Goal: Information Seeking & Learning: Learn about a topic

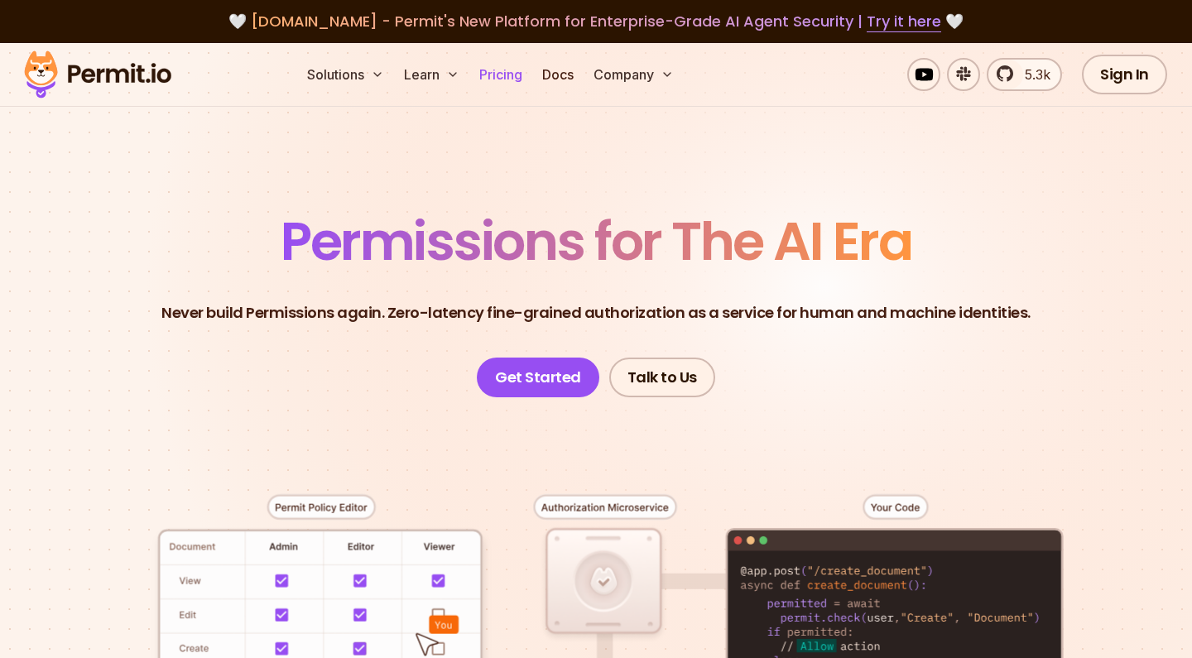
click at [500, 74] on link "Pricing" at bounding box center [501, 74] width 56 height 33
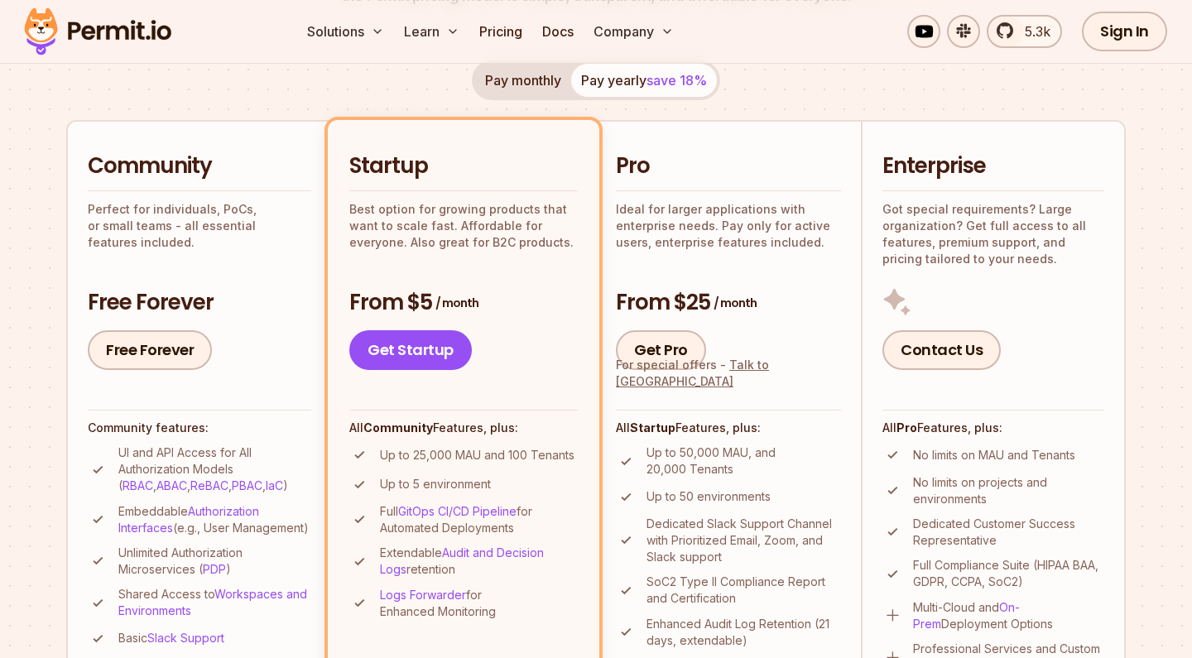
scroll to position [322, 0]
click at [511, 85] on button "Pay monthly" at bounding box center [523, 79] width 96 height 33
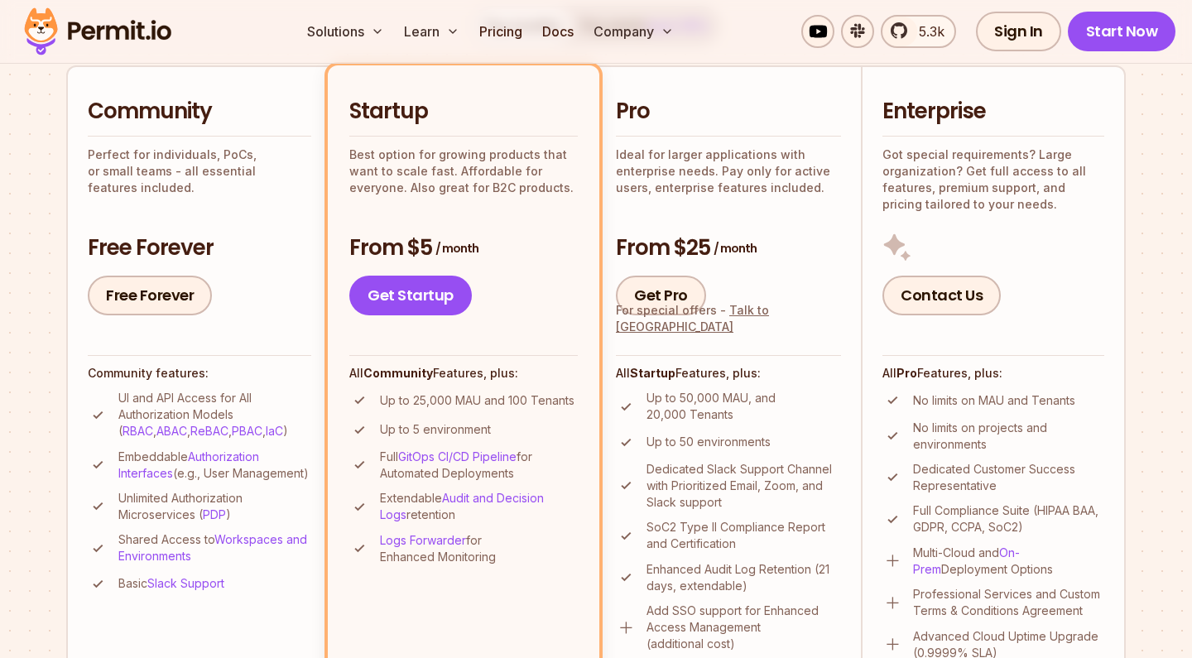
click at [323, 215] on li "Community Perfect for individuals, PoCs, or small teams - all essential feature…" at bounding box center [198, 378] width 265 height 627
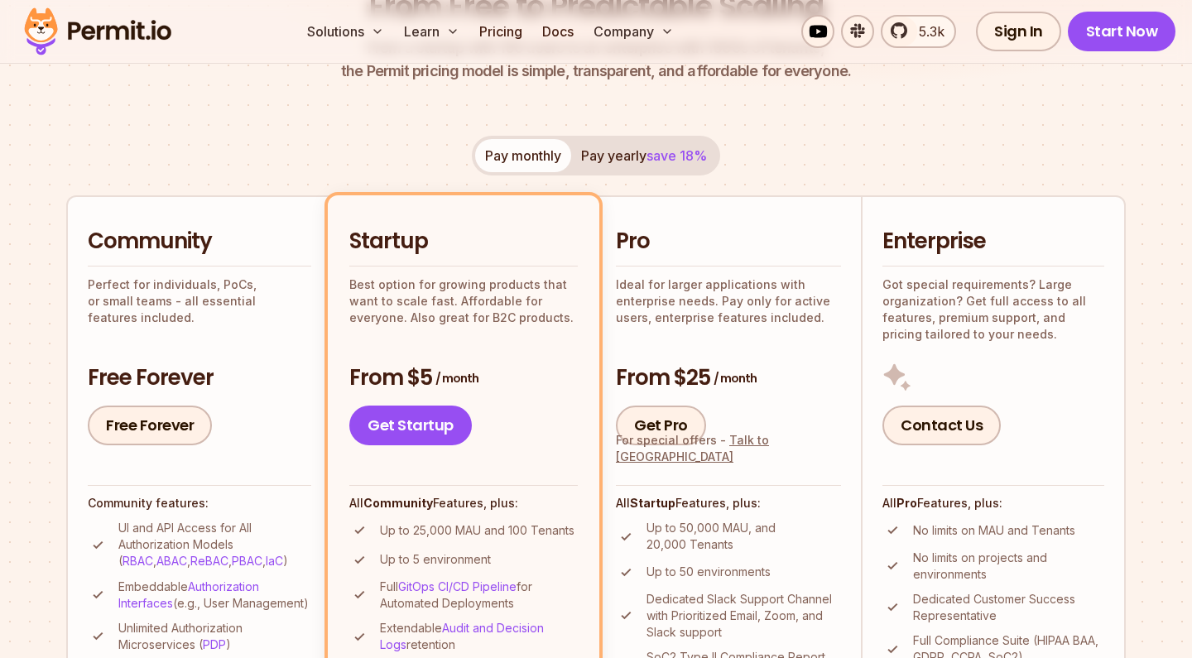
scroll to position [207, 0]
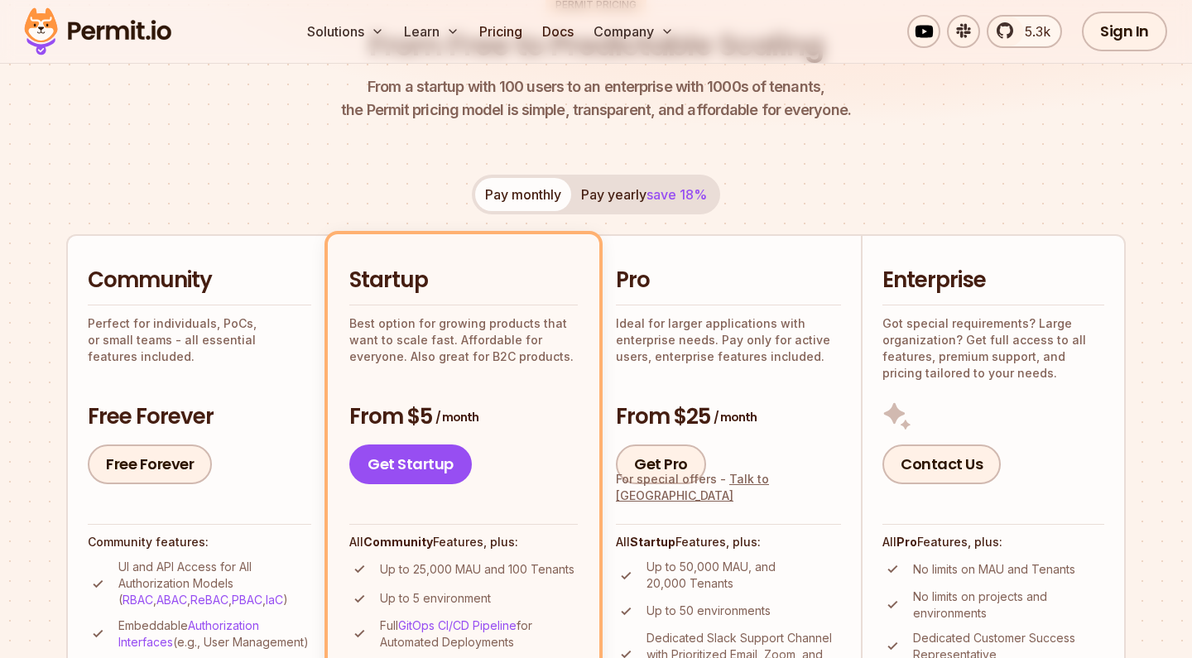
click at [675, 196] on span "save 18%" at bounding box center [676, 194] width 60 height 17
click at [522, 183] on button "Pay monthly" at bounding box center [523, 194] width 96 height 33
click at [612, 194] on button "Pay yearly save 18%" at bounding box center [644, 194] width 146 height 33
click at [514, 192] on button "Pay monthly" at bounding box center [523, 194] width 96 height 33
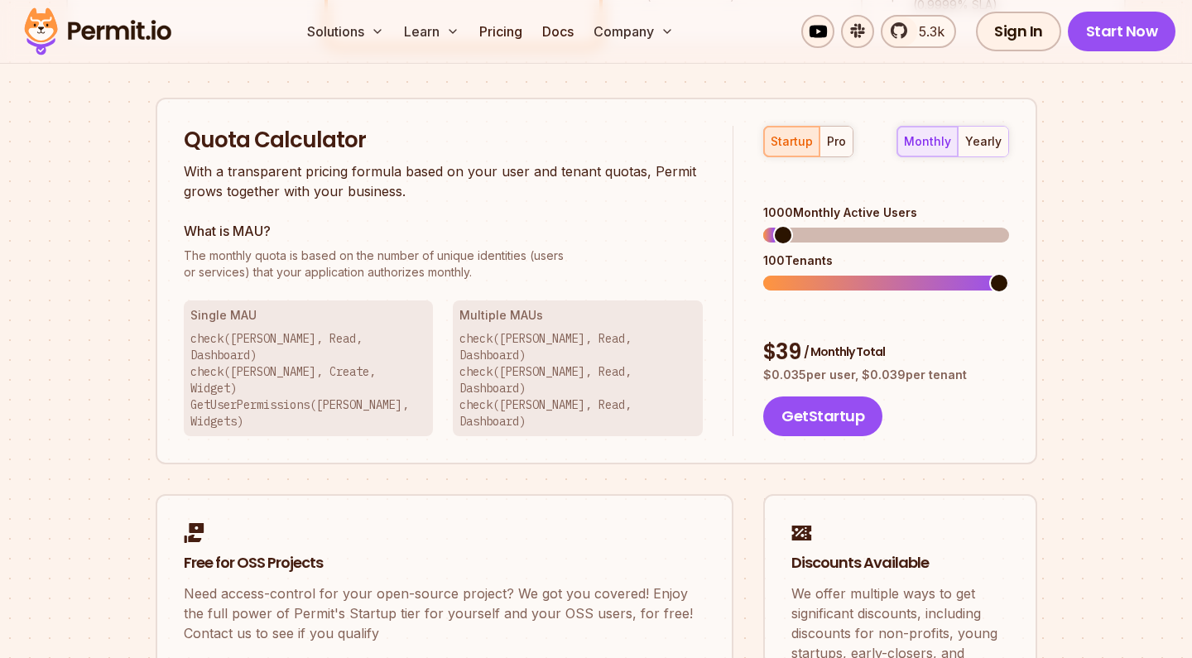
scroll to position [1030, 0]
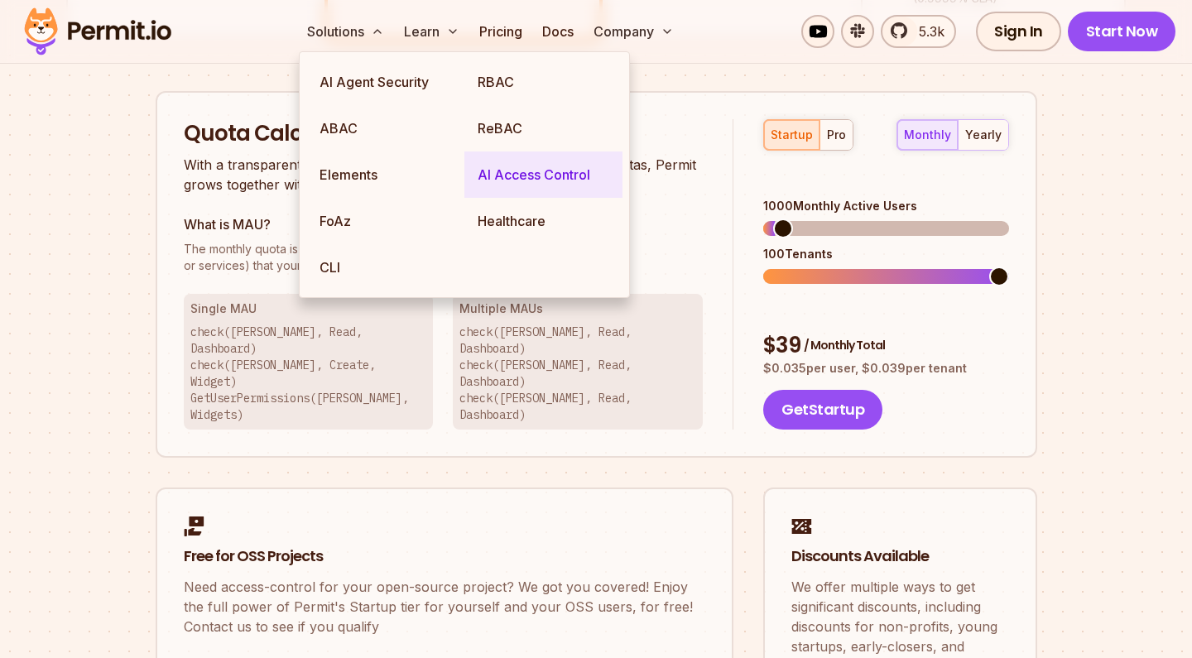
click at [498, 177] on link "AI Access Control" at bounding box center [543, 174] width 158 height 46
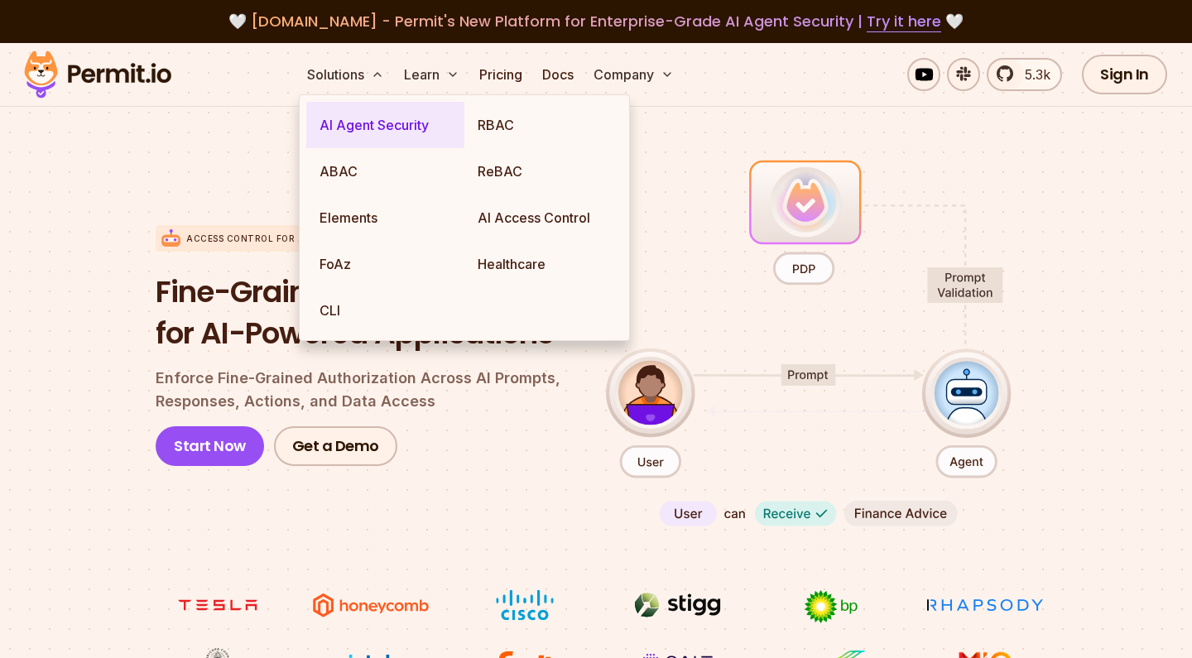
click at [380, 132] on link "AI Agent Security" at bounding box center [385, 125] width 158 height 46
